Goal: Navigation & Orientation: Find specific page/section

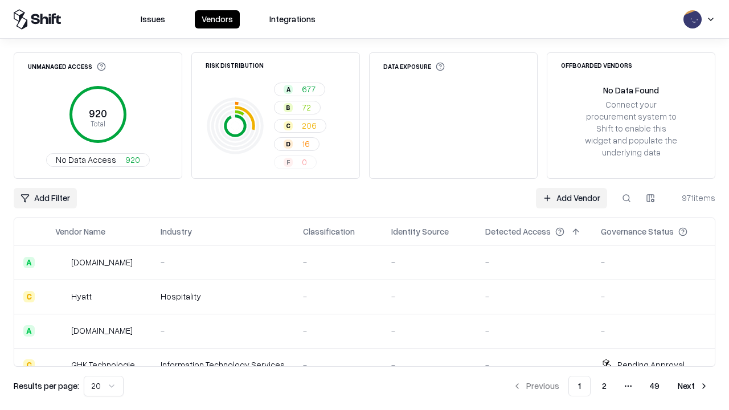
click at [104, 386] on html "Issues Vendors Integrations Unmanaged Access 920 Total No Data Access 920 Risk …" at bounding box center [364, 205] width 729 height 410
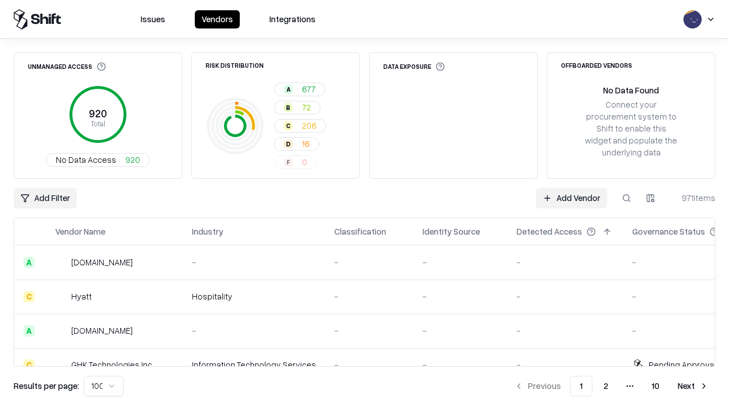
click at [693, 386] on button "Next" at bounding box center [693, 386] width 44 height 21
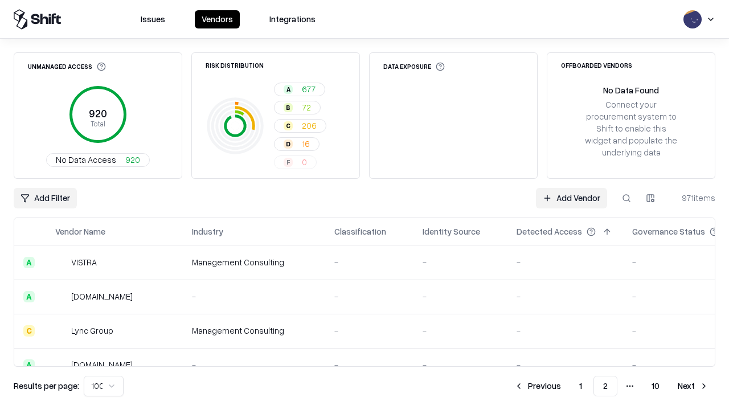
click at [693, 386] on button "Next" at bounding box center [693, 386] width 44 height 21
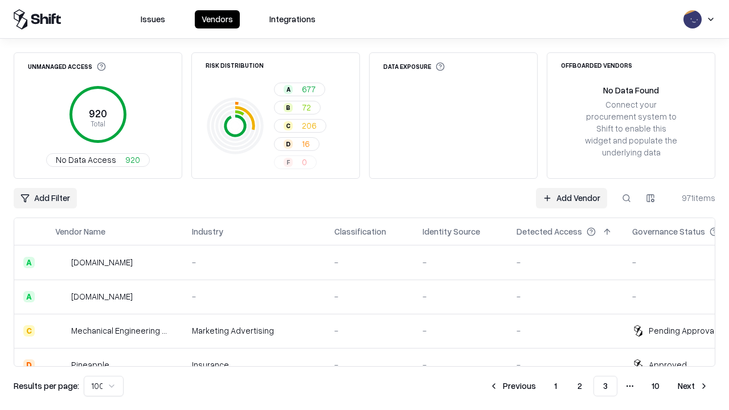
click at [693, 386] on button "Next" at bounding box center [693, 386] width 44 height 21
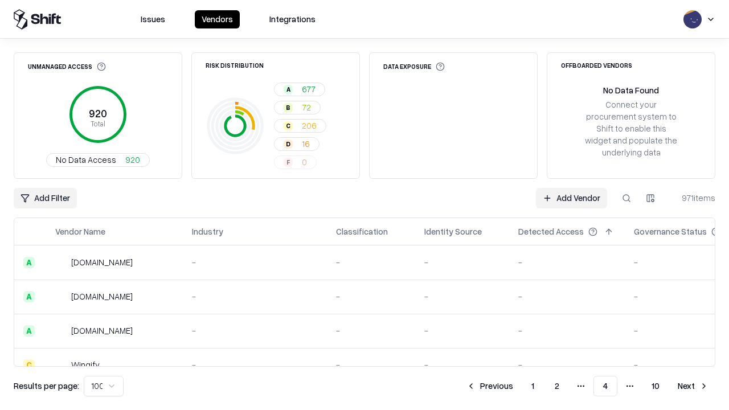
click at [693, 386] on button "Next" at bounding box center [693, 386] width 44 height 21
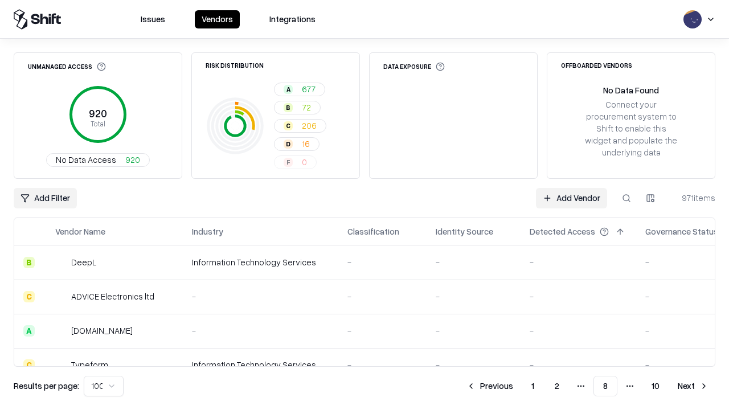
click at [693, 386] on button "Next" at bounding box center [693, 386] width 44 height 21
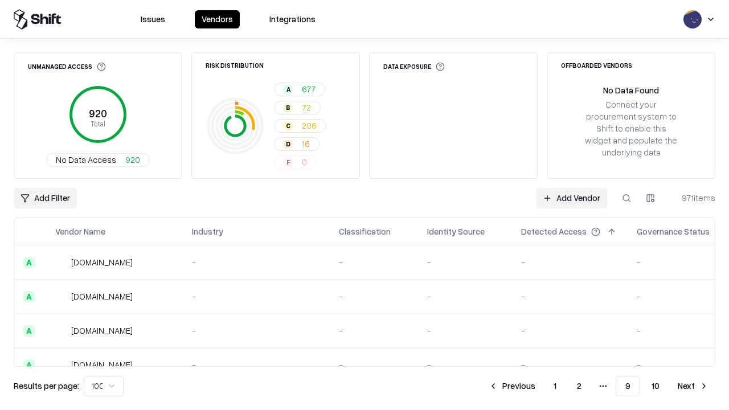
click at [693, 386] on button "Next" at bounding box center [693, 386] width 44 height 21
click at [538, 386] on button "Previous" at bounding box center [538, 386] width 60 height 21
click at [512, 386] on button "Previous" at bounding box center [512, 386] width 60 height 21
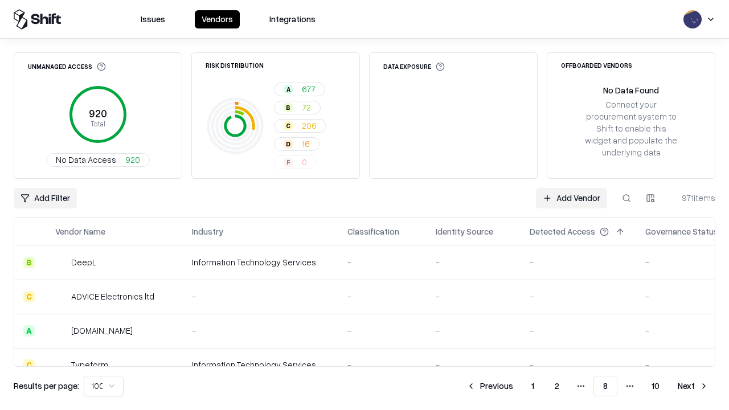
click at [490, 386] on button "Previous" at bounding box center [490, 386] width 60 height 21
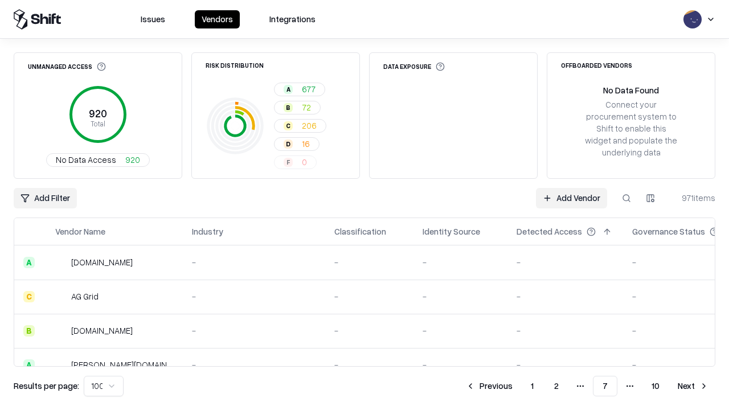
click at [489, 386] on button "Previous" at bounding box center [489, 386] width 60 height 21
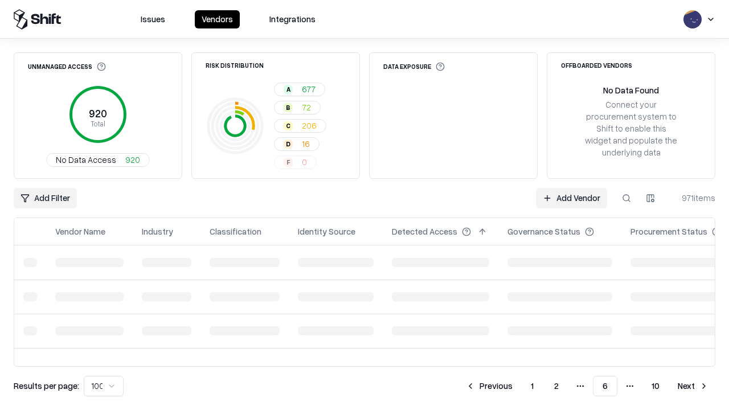
click at [489, 386] on button "Previous" at bounding box center [489, 386] width 60 height 21
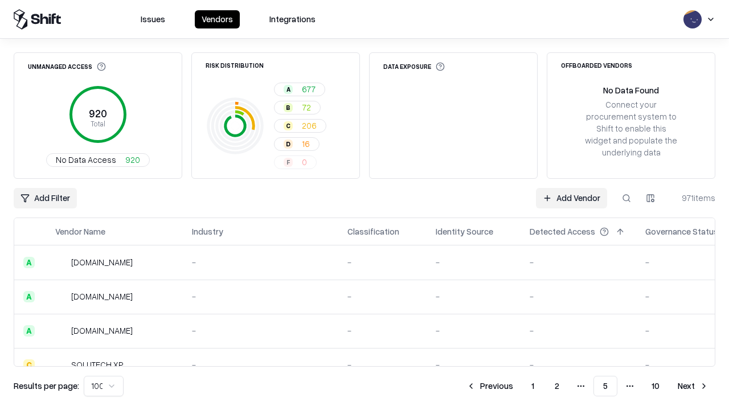
click at [490, 386] on button "Previous" at bounding box center [490, 386] width 60 height 21
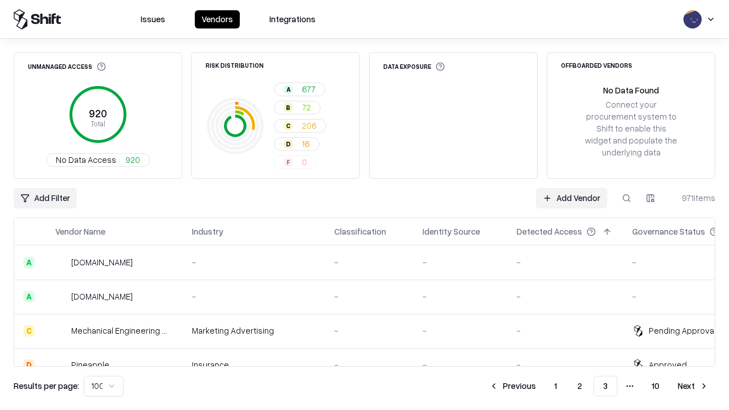
click at [513, 386] on button "Previous" at bounding box center [513, 386] width 60 height 21
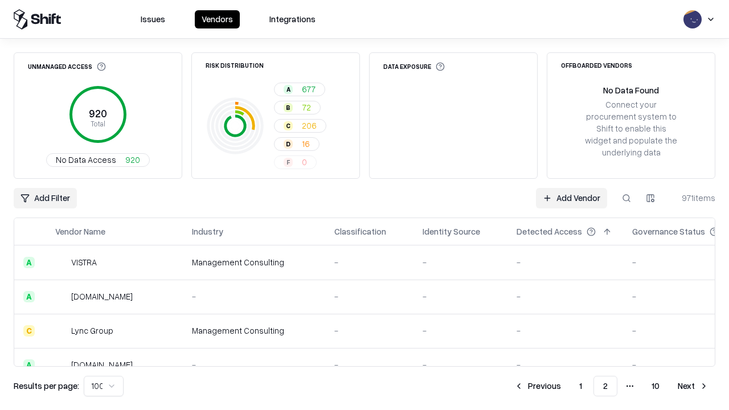
click at [538, 386] on button "Previous" at bounding box center [538, 386] width 60 height 21
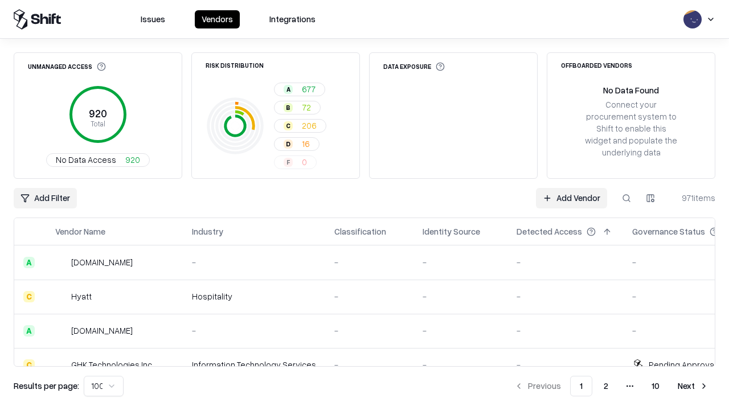
click at [104, 386] on html "Issues Vendors Integrations Unmanaged Access 920 Total No Data Access 920 Risk …" at bounding box center [364, 205] width 729 height 410
